Goal: Information Seeking & Learning: Learn about a topic

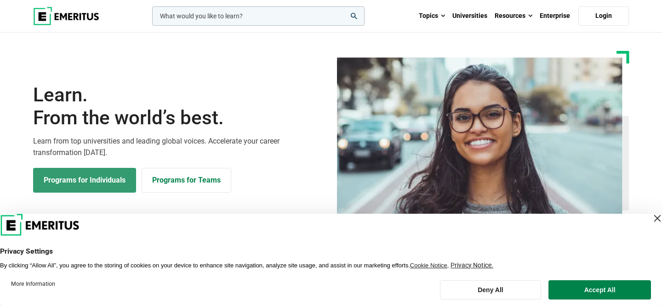
click at [105, 184] on link "Programs for Individuals" at bounding box center [84, 180] width 103 height 25
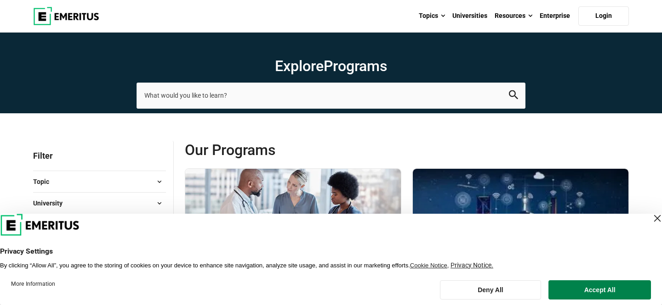
click at [650, 218] on div "Close Layer" at bounding box center [656, 218] width 13 height 13
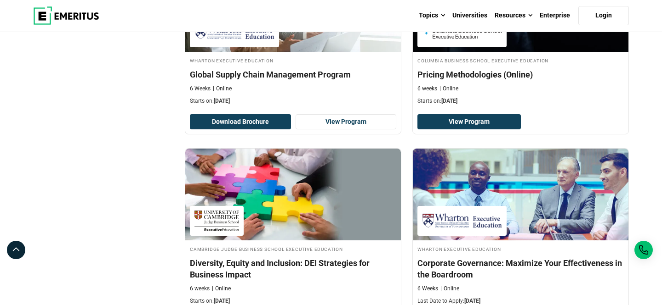
scroll to position [1002, 0]
